Goal: Find specific page/section: Find specific page/section

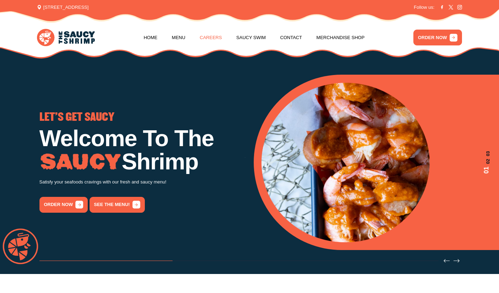
click at [206, 36] on link "Careers" at bounding box center [211, 37] width 22 height 27
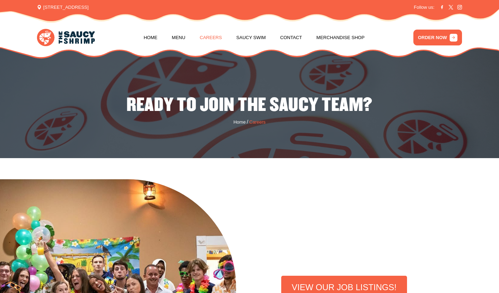
click at [208, 31] on link "Careers" at bounding box center [211, 37] width 22 height 27
click at [253, 123] on span "Careers" at bounding box center [257, 122] width 16 height 7
click at [256, 122] on span "Careers" at bounding box center [257, 122] width 16 height 7
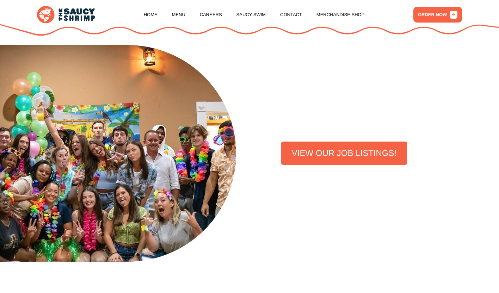
scroll to position [181, 0]
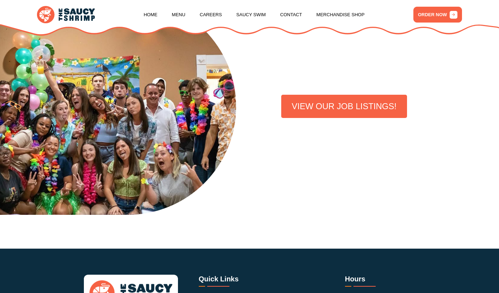
click at [333, 106] on link "VIEW OUR JOB LISTINGS!" at bounding box center [344, 106] width 126 height 23
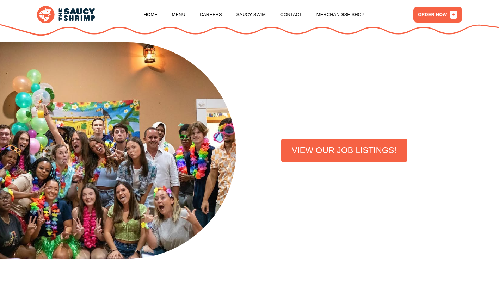
scroll to position [100, 0]
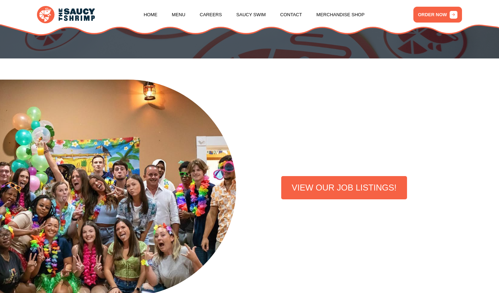
click at [322, 179] on link "VIEW OUR JOB LISTINGS!" at bounding box center [344, 187] width 126 height 23
click at [339, 182] on link "VIEW OUR JOB LISTINGS!" at bounding box center [344, 187] width 126 height 23
